Goal: Transaction & Acquisition: Download file/media

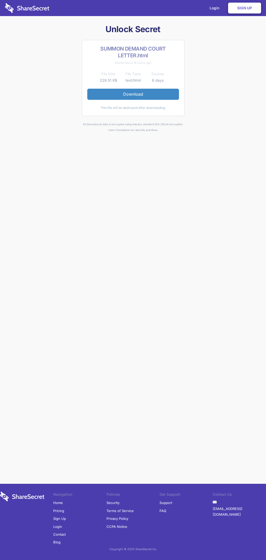
click at [133, 94] on link "Download" at bounding box center [133, 94] width 92 height 11
